Goal: Transaction & Acquisition: Purchase product/service

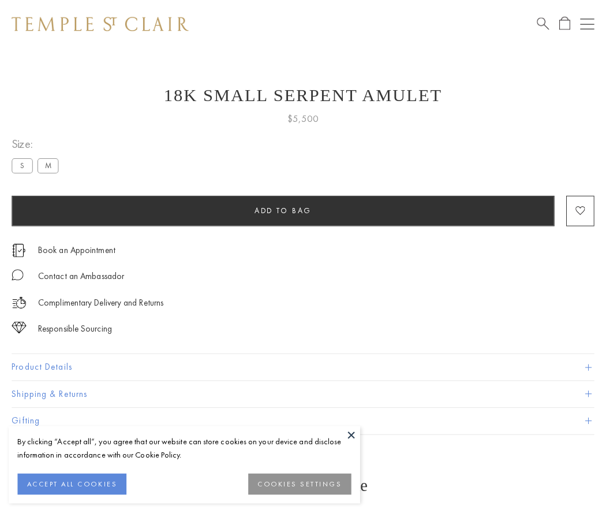
scroll to position [46, 0]
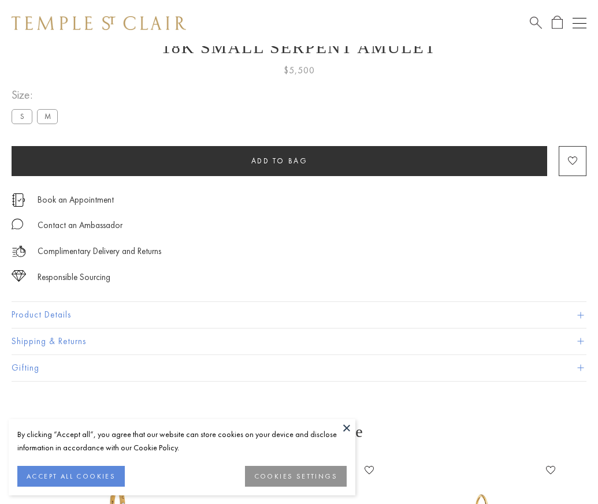
click at [279, 161] on span "Add to bag" at bounding box center [279, 161] width 57 height 10
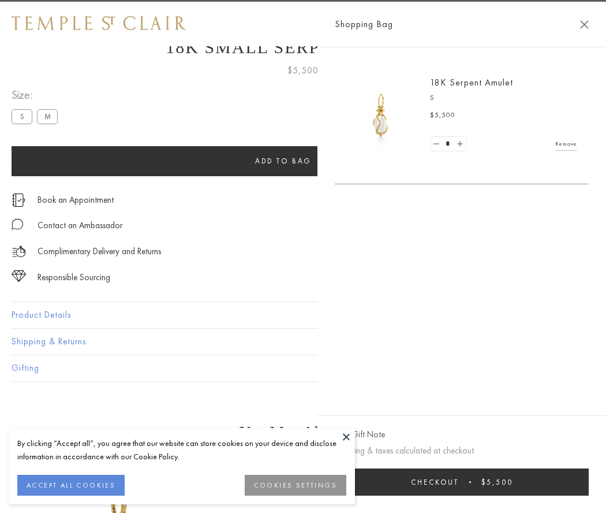
click at [544, 482] on button "Checkout $5,500" at bounding box center [462, 481] width 254 height 27
